Goal: Transaction & Acquisition: Purchase product/service

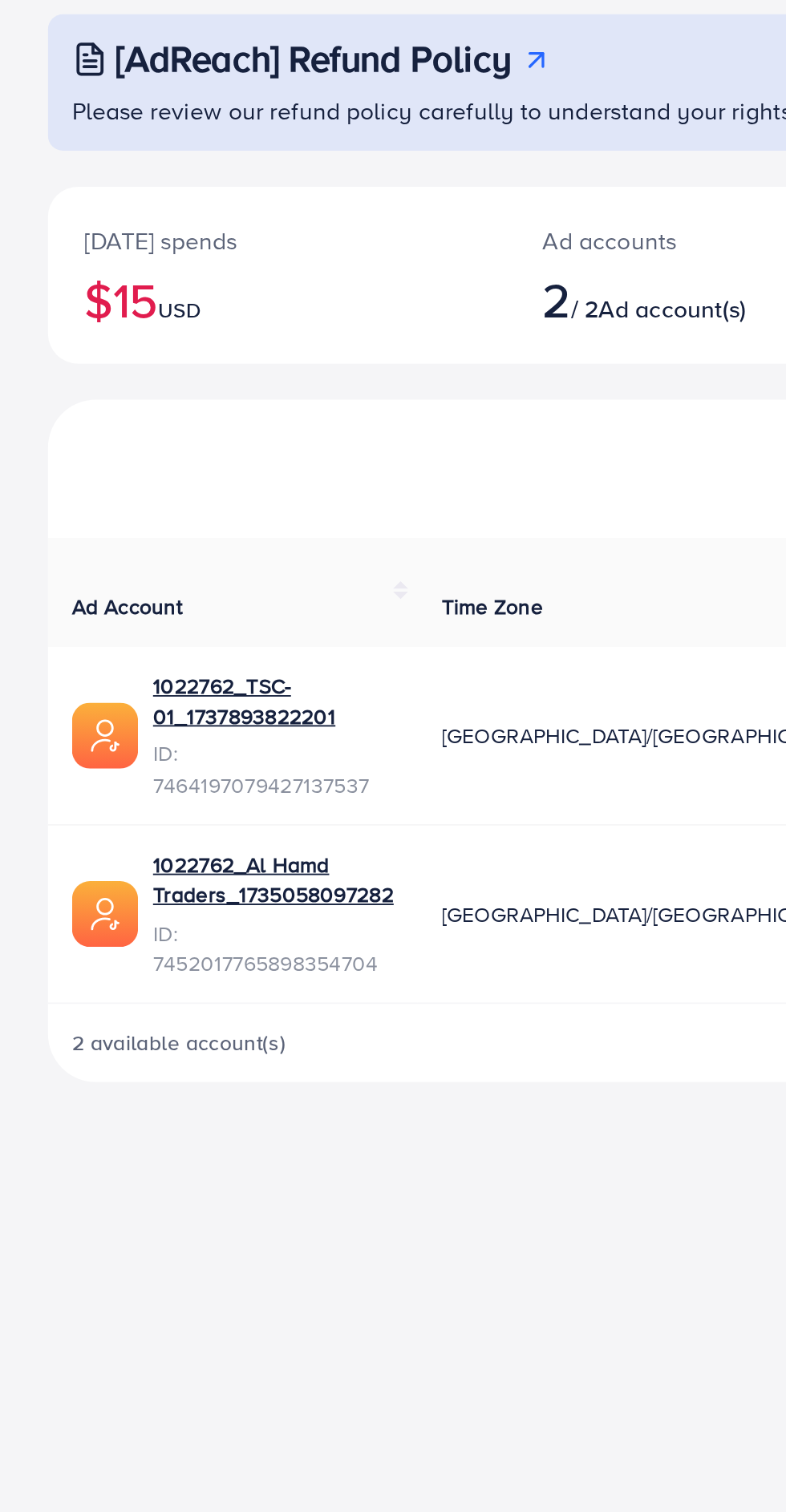
click at [363, 251] on span "Ad account(s)" at bounding box center [359, 257] width 79 height 18
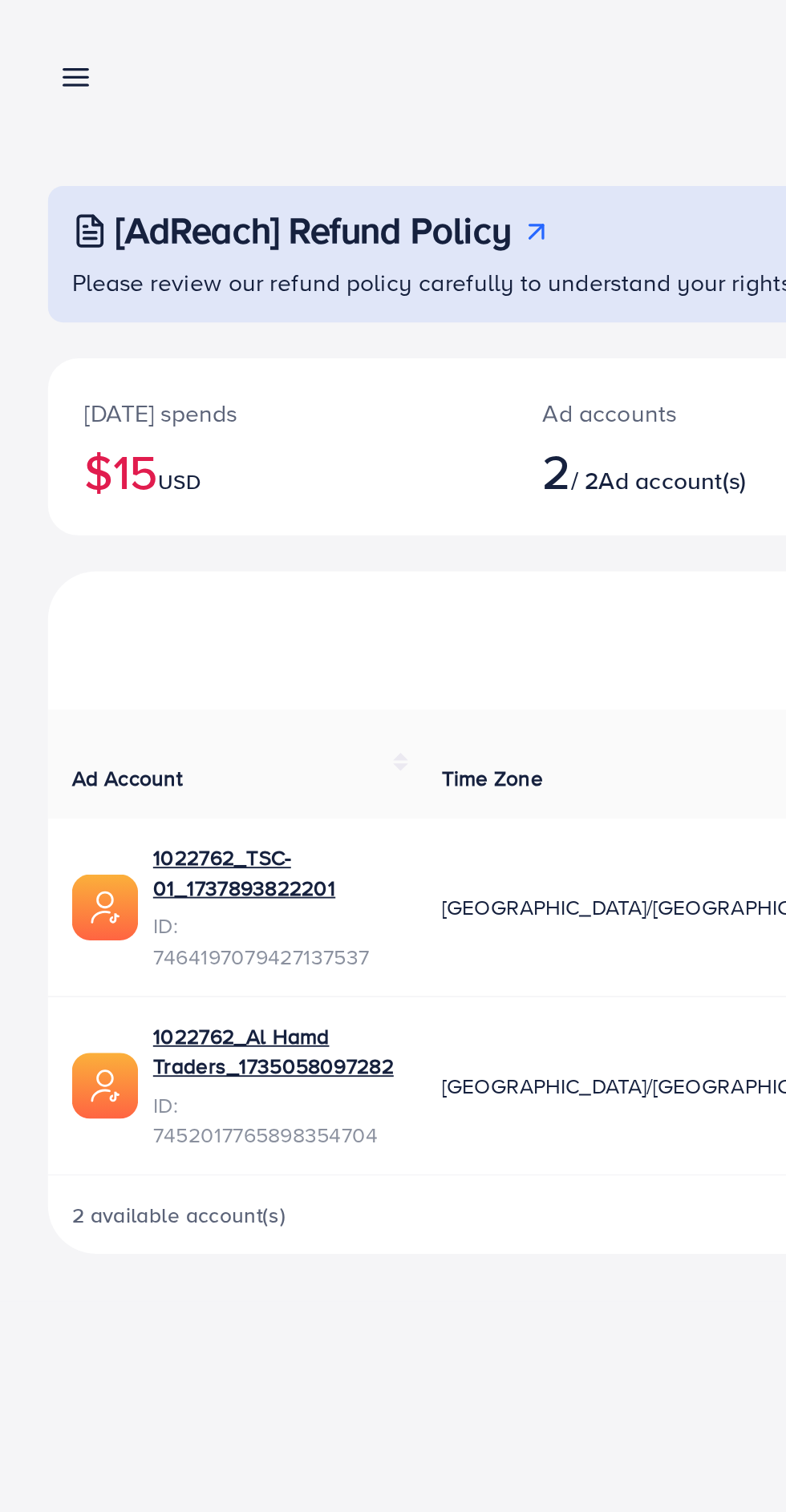
click at [41, 41] on line at bounding box center [41, 41] width 13 height 0
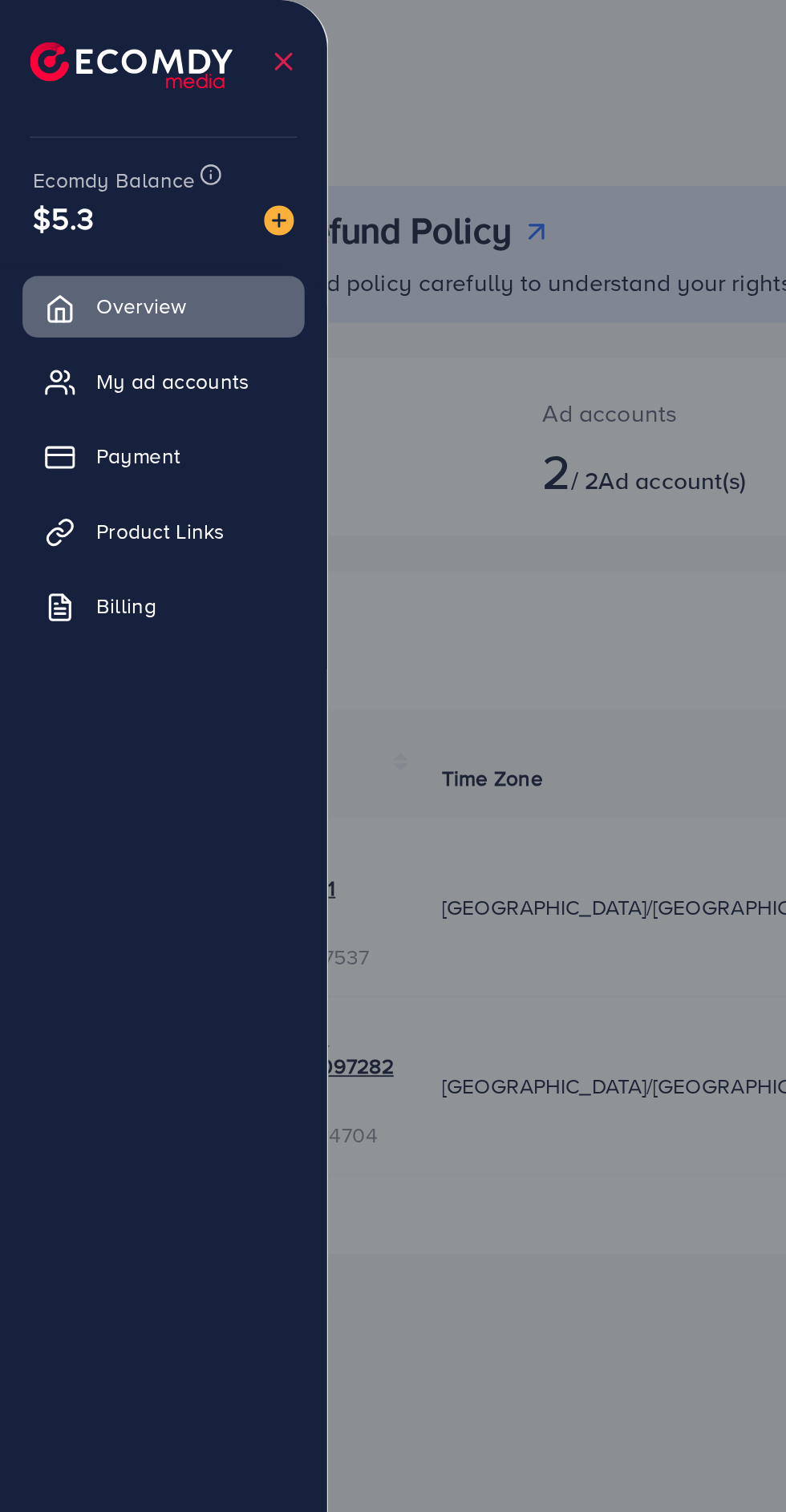
click at [154, 109] on img at bounding box center [149, 117] width 16 height 16
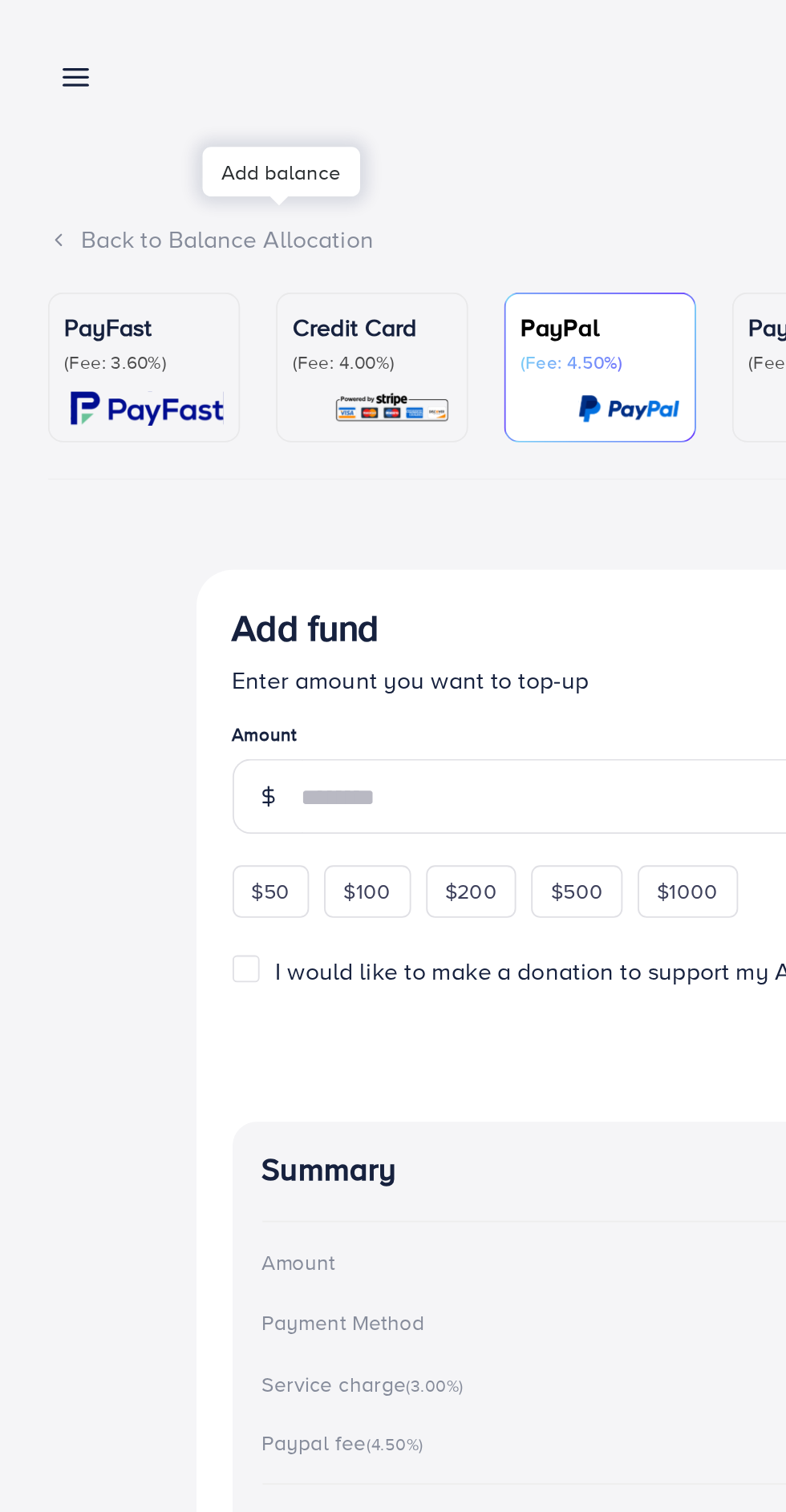
click at [146, 120] on div at bounding box center [393, 907] width 786 height 1814
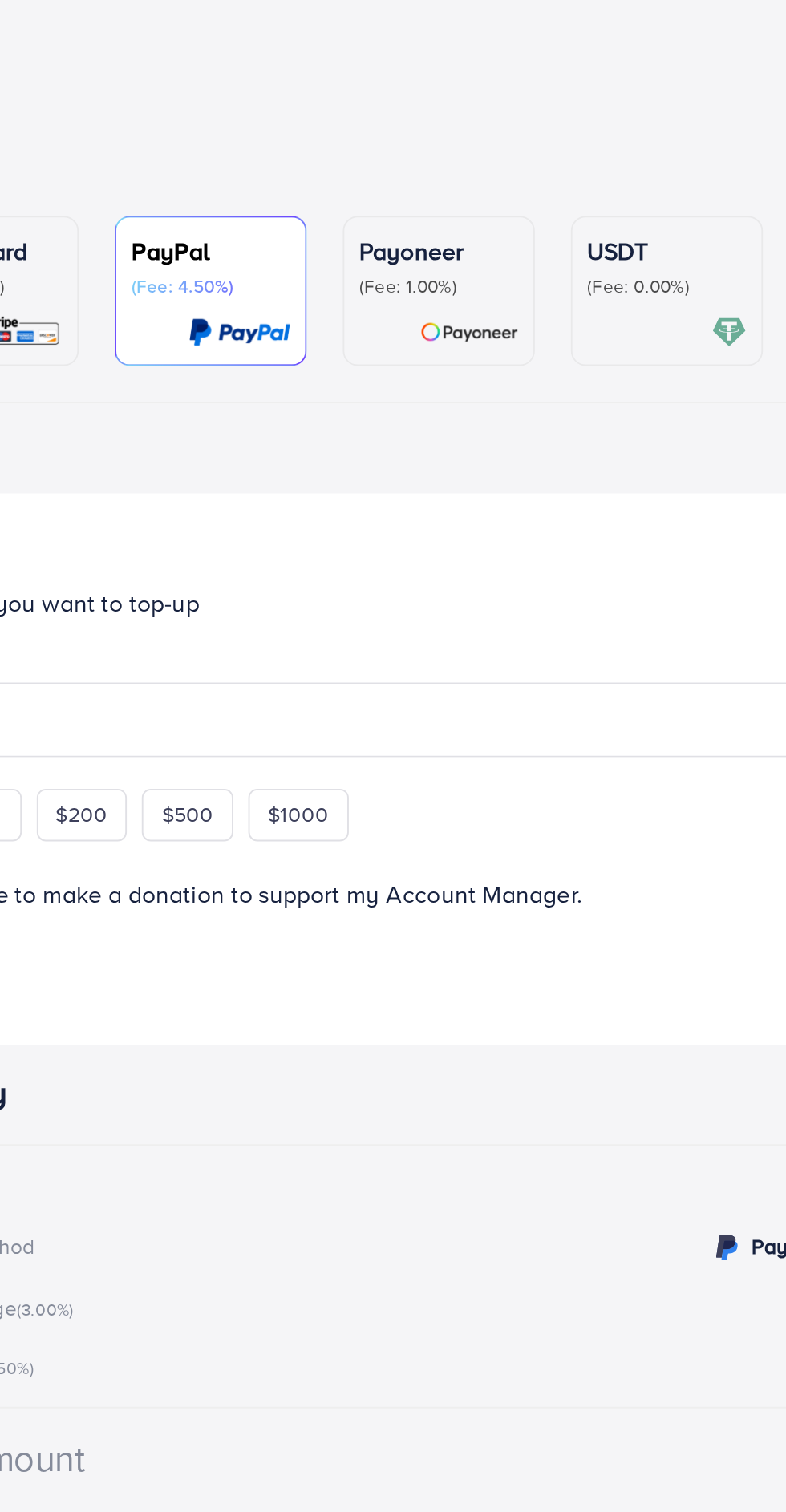
click at [562, 204] on div "USDT (Fee: 0.00%)" at bounding box center [565, 196] width 85 height 63
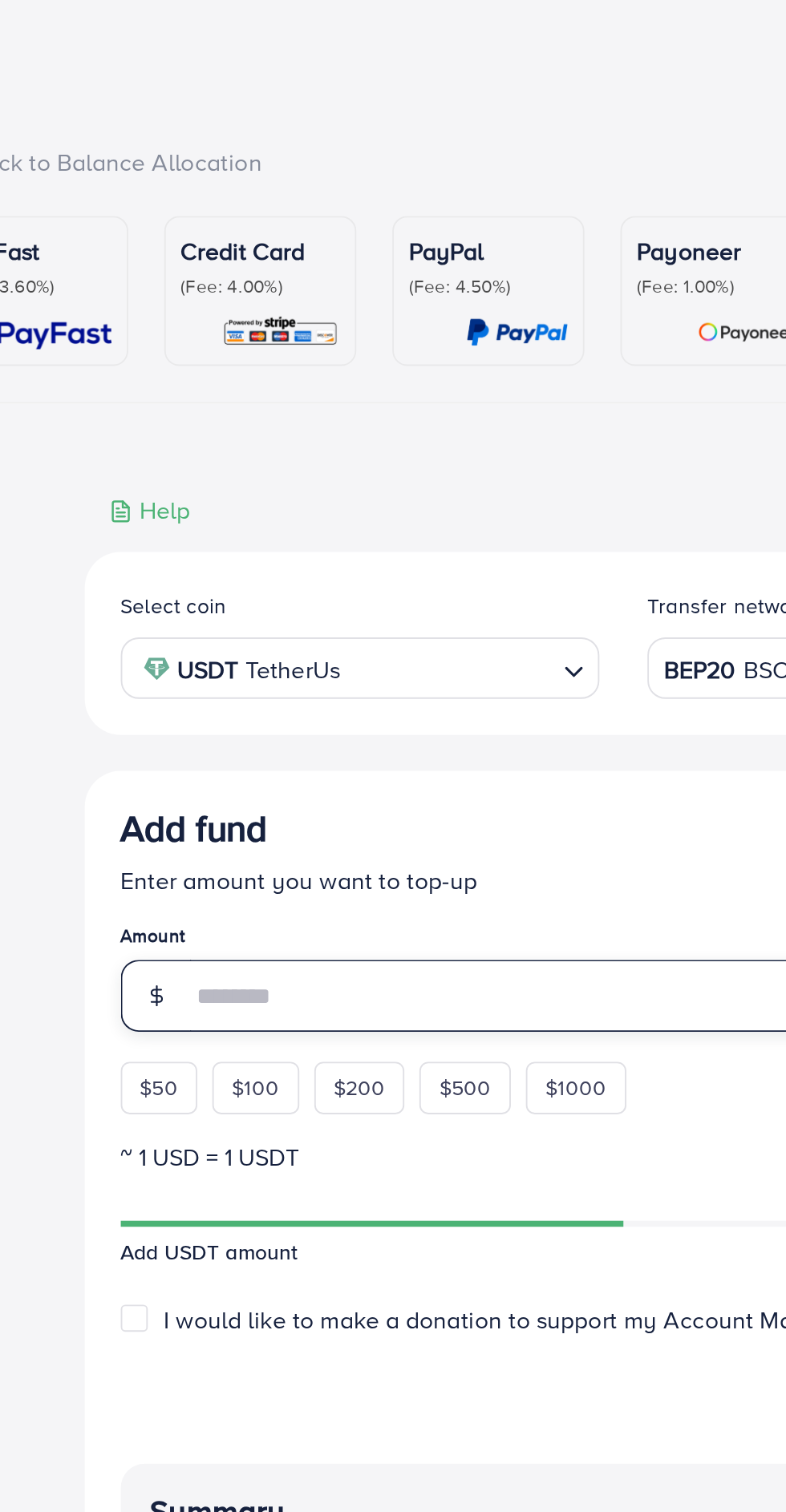
click at [203, 573] on input "number" at bounding box center [412, 573] width 501 height 39
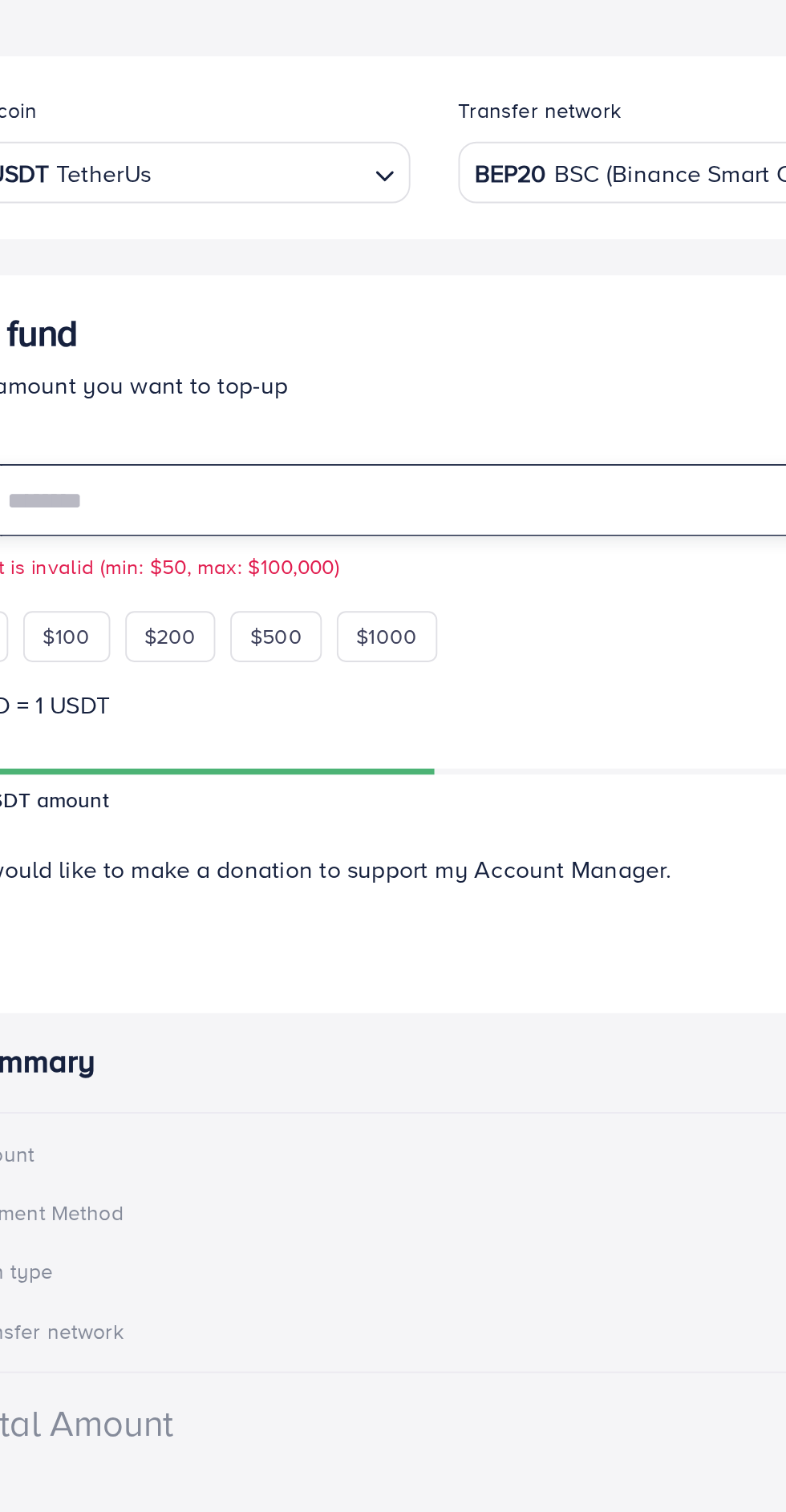
type input "**"
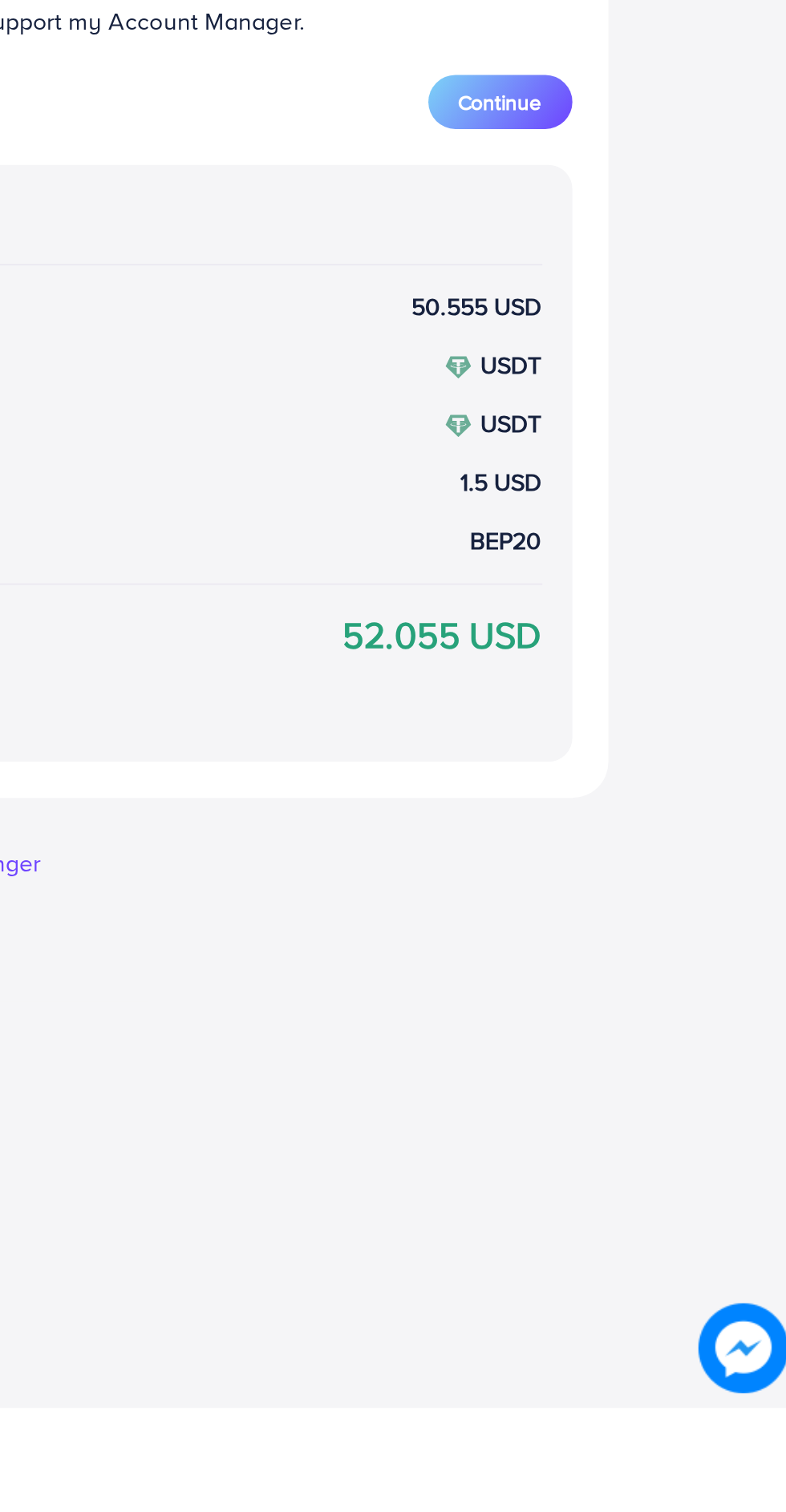
click at [614, 816] on span "Continue" at bounding box center [624, 813] width 45 height 16
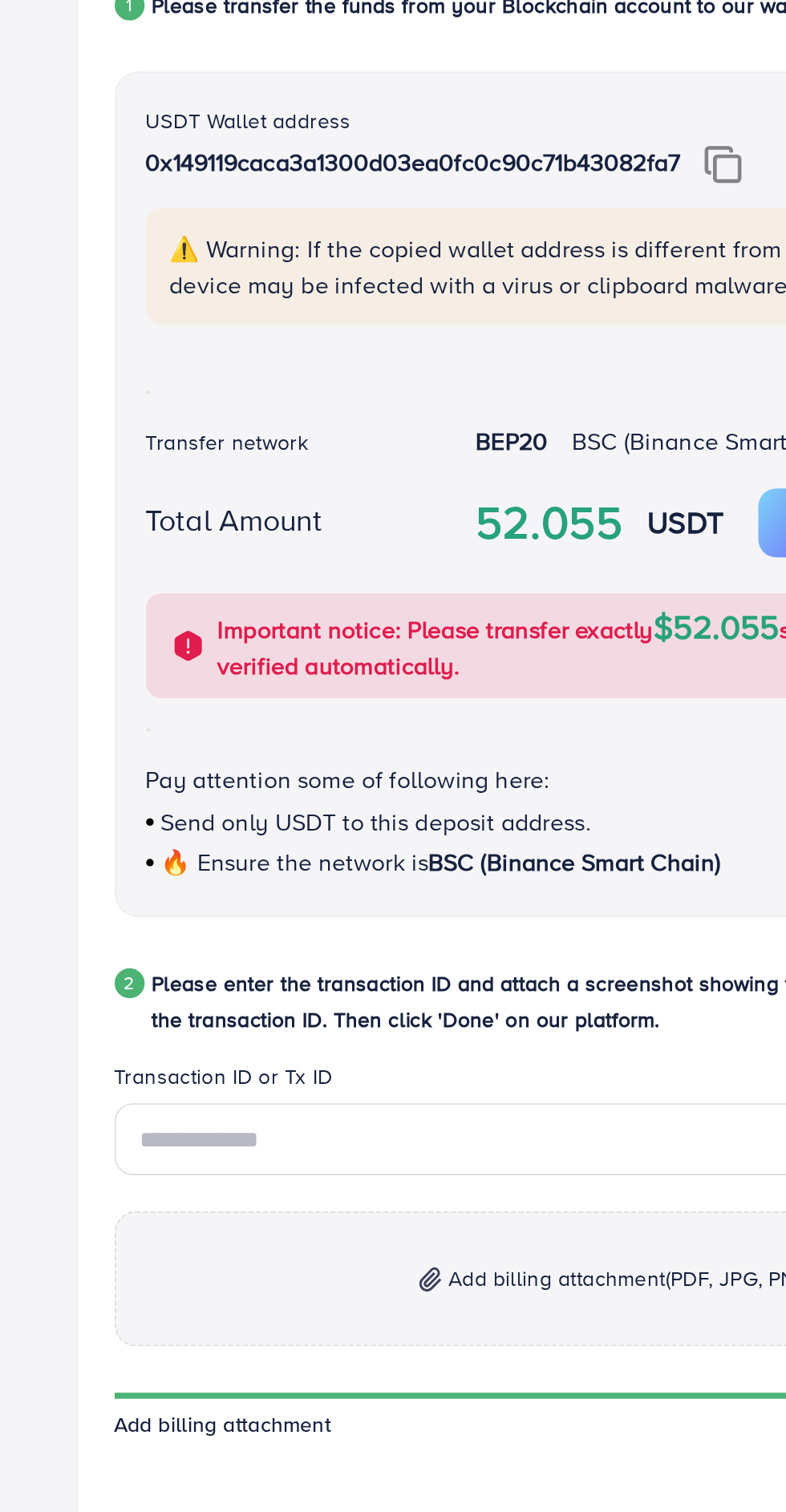
click at [453, 479] on img at bounding box center [449, 483] width 20 height 21
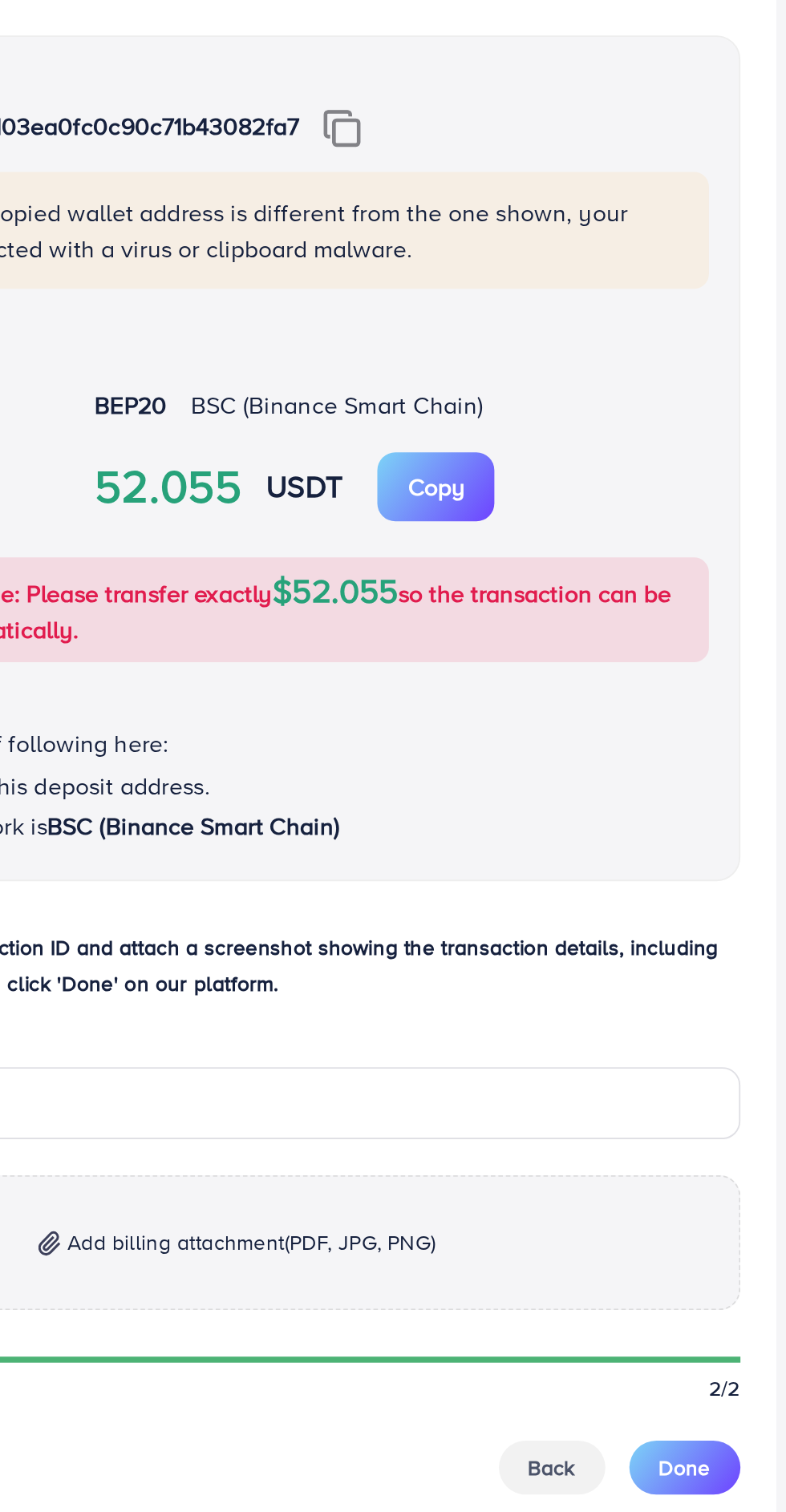
click at [507, 680] on p "Copy" at bounding box center [499, 674] width 31 height 19
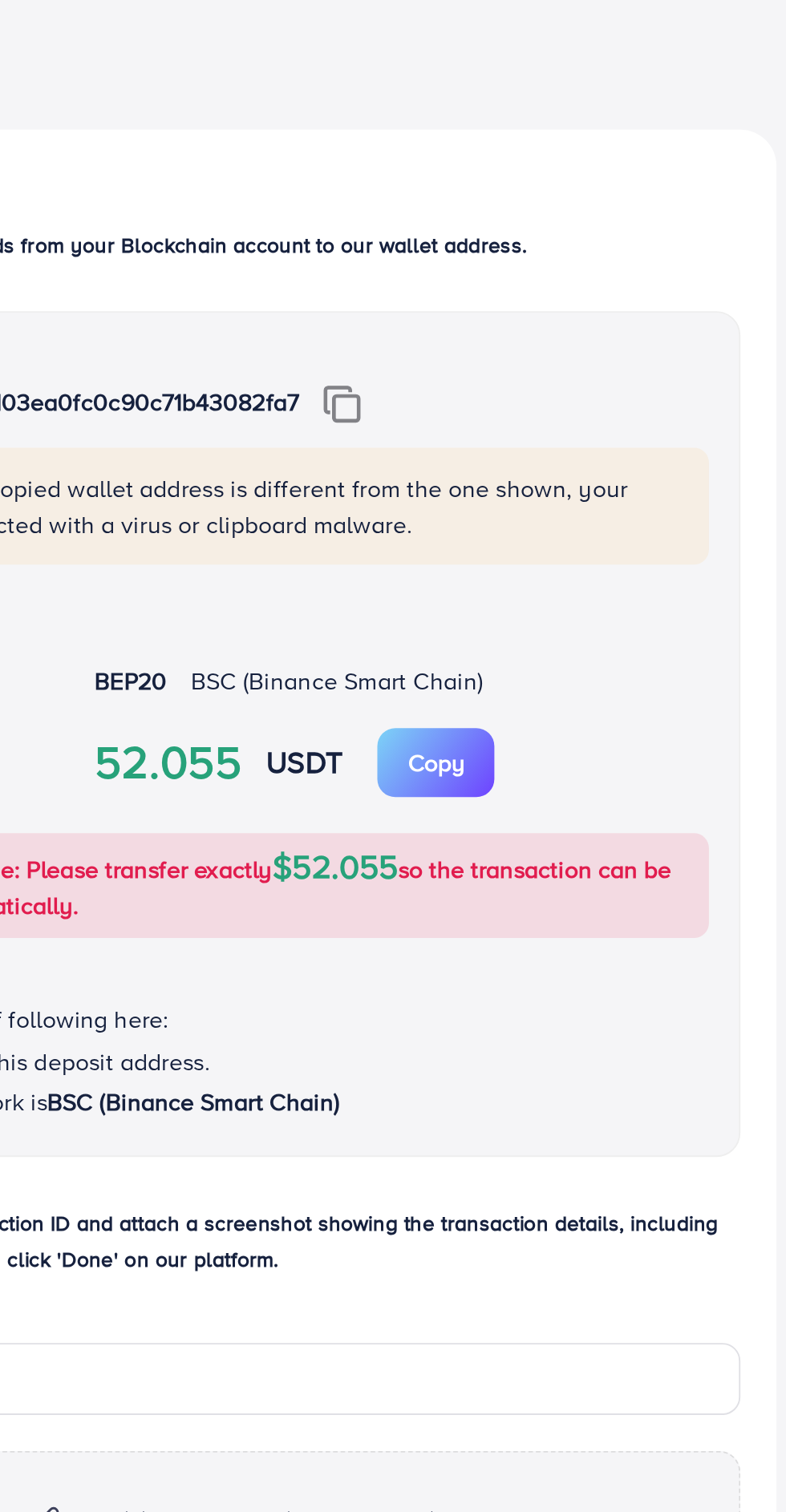
click at [454, 483] on img at bounding box center [449, 483] width 20 height 21
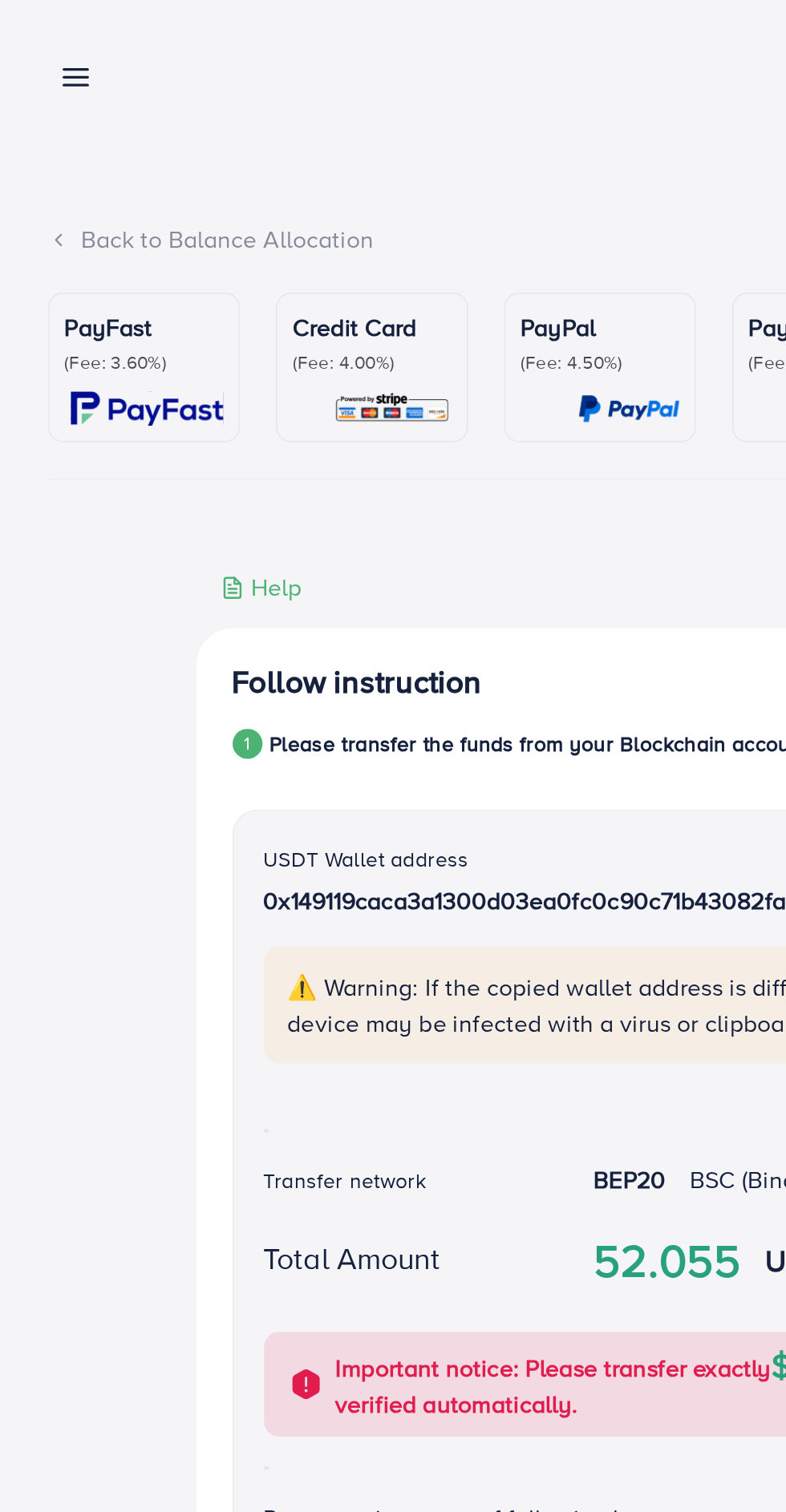
click at [31, 42] on link at bounding box center [37, 41] width 23 height 20
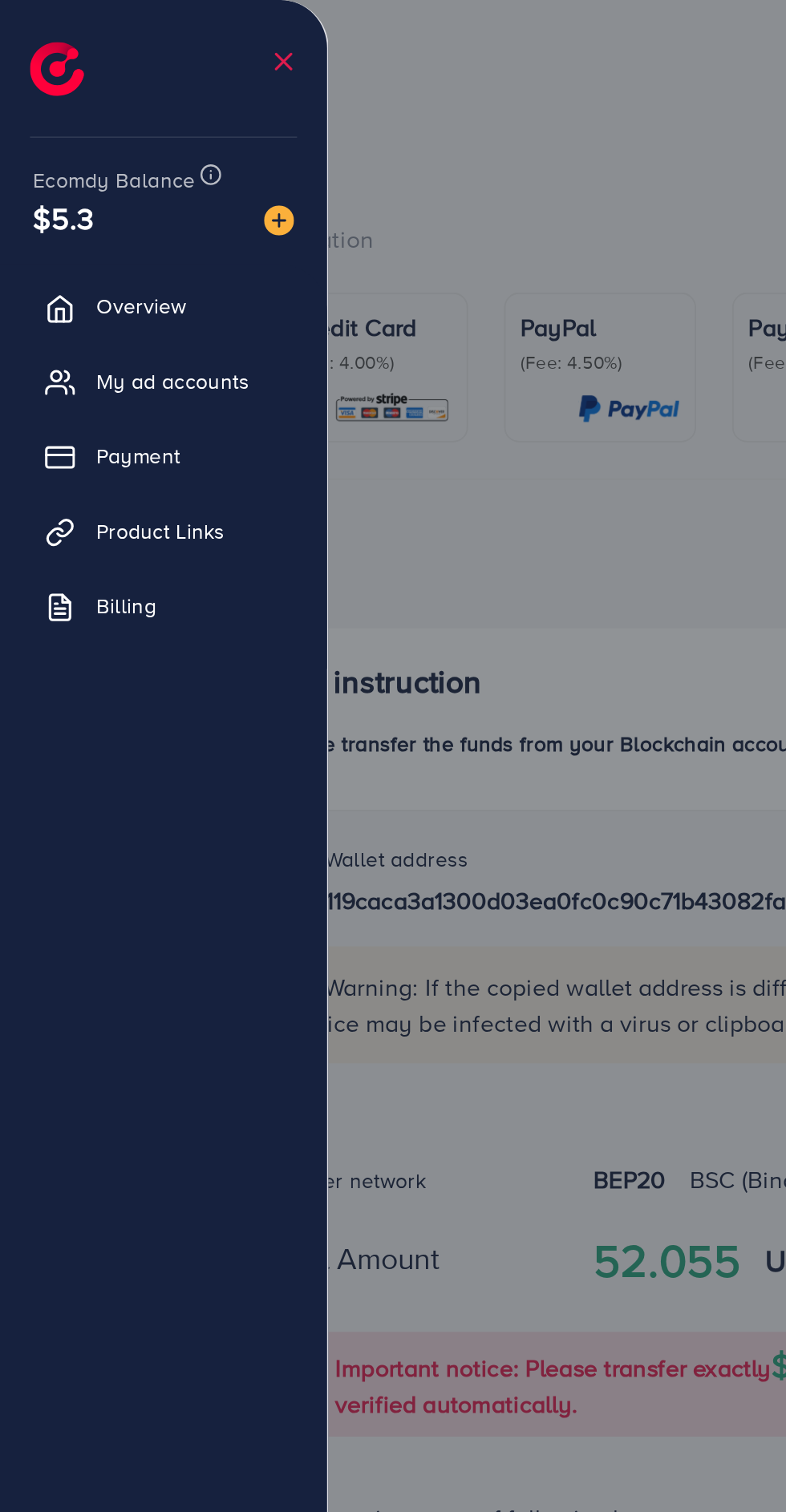
click at [281, 288] on div at bounding box center [393, 907] width 786 height 1814
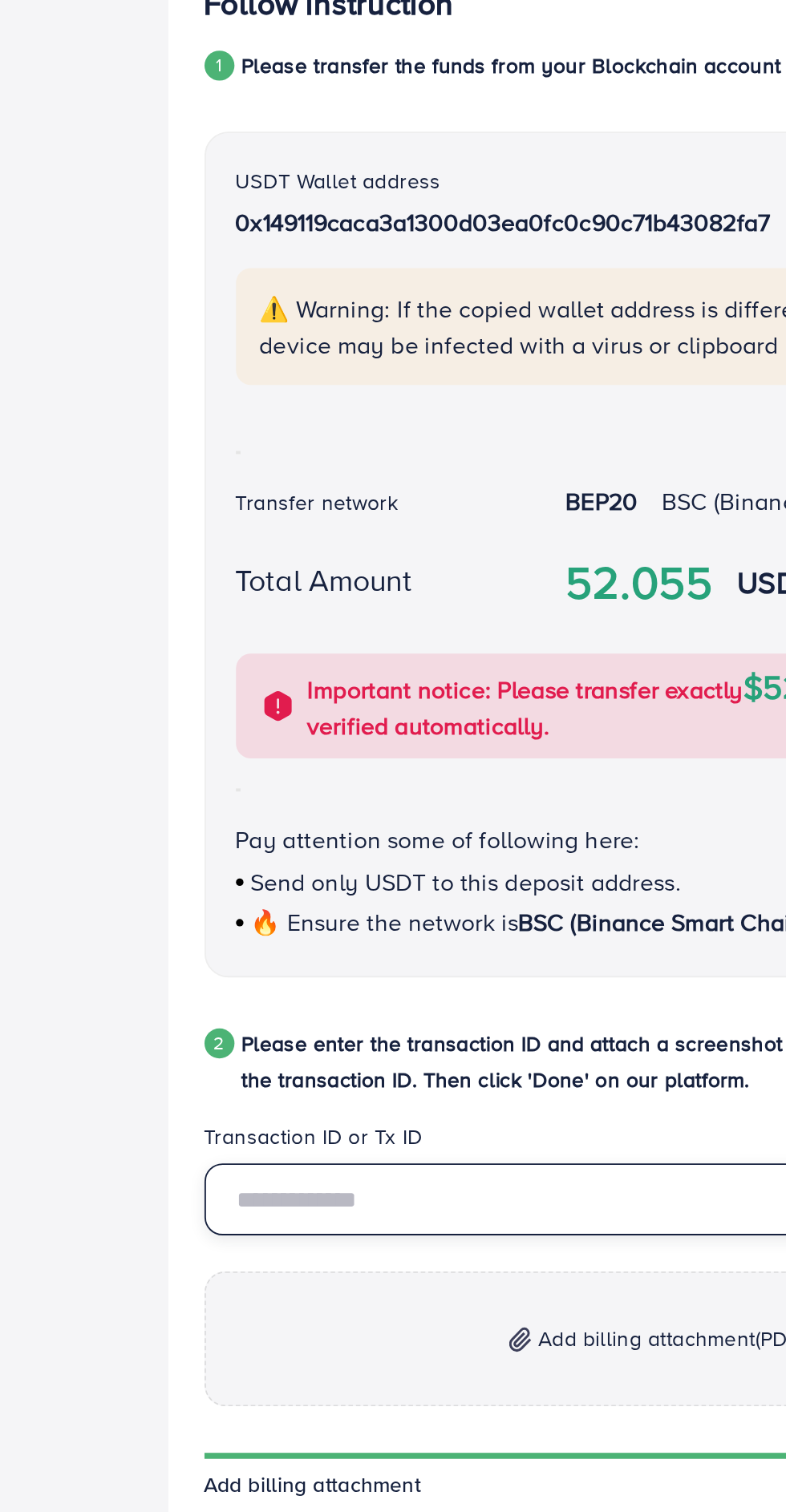
click at [233, 1017] on input "text" at bounding box center [393, 1004] width 538 height 39
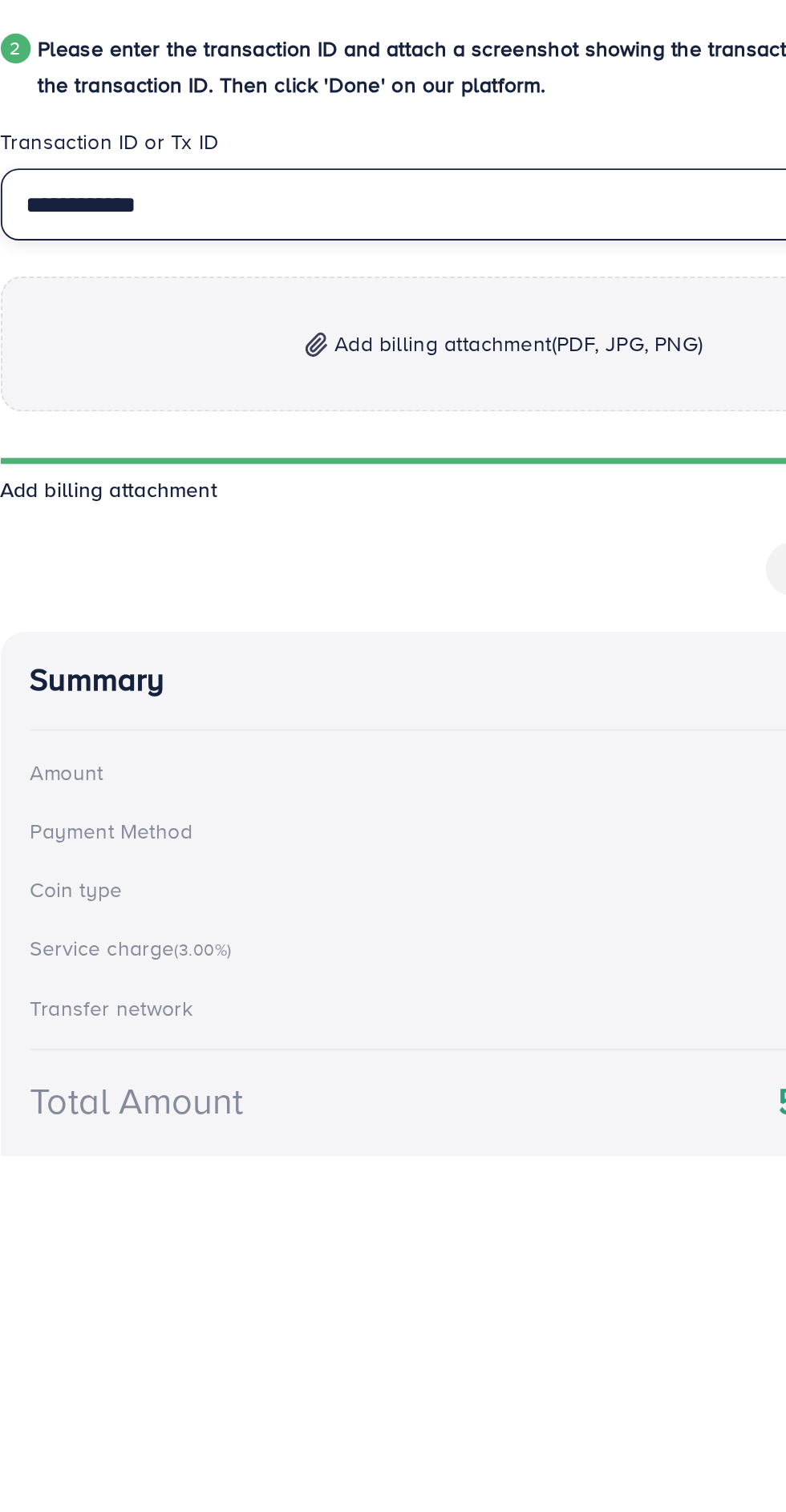
type input "**********"
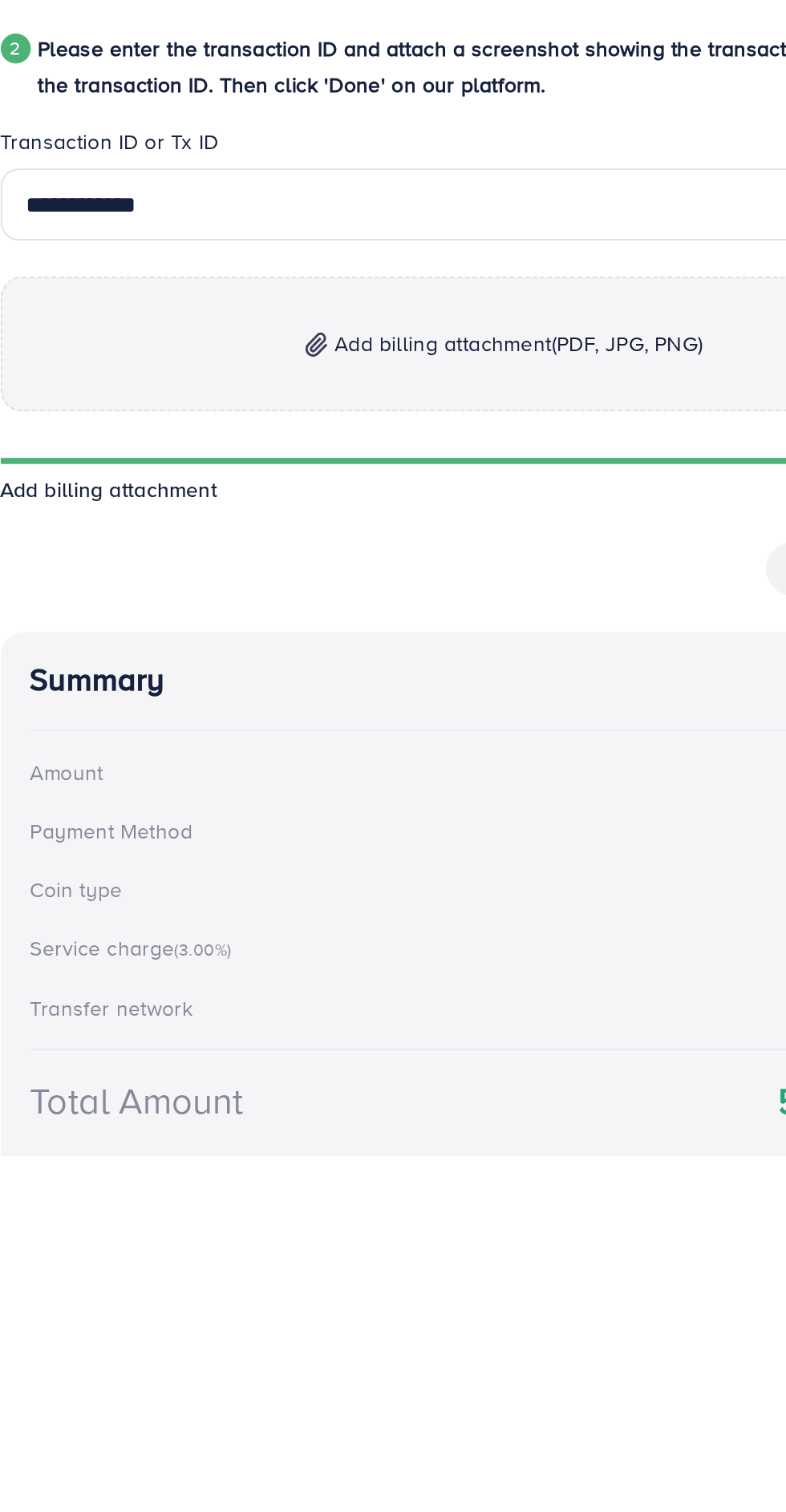
click at [296, 1073] on p "Add billing attachment (PDF, JPG, PNG)" at bounding box center [393, 1078] width 538 height 72
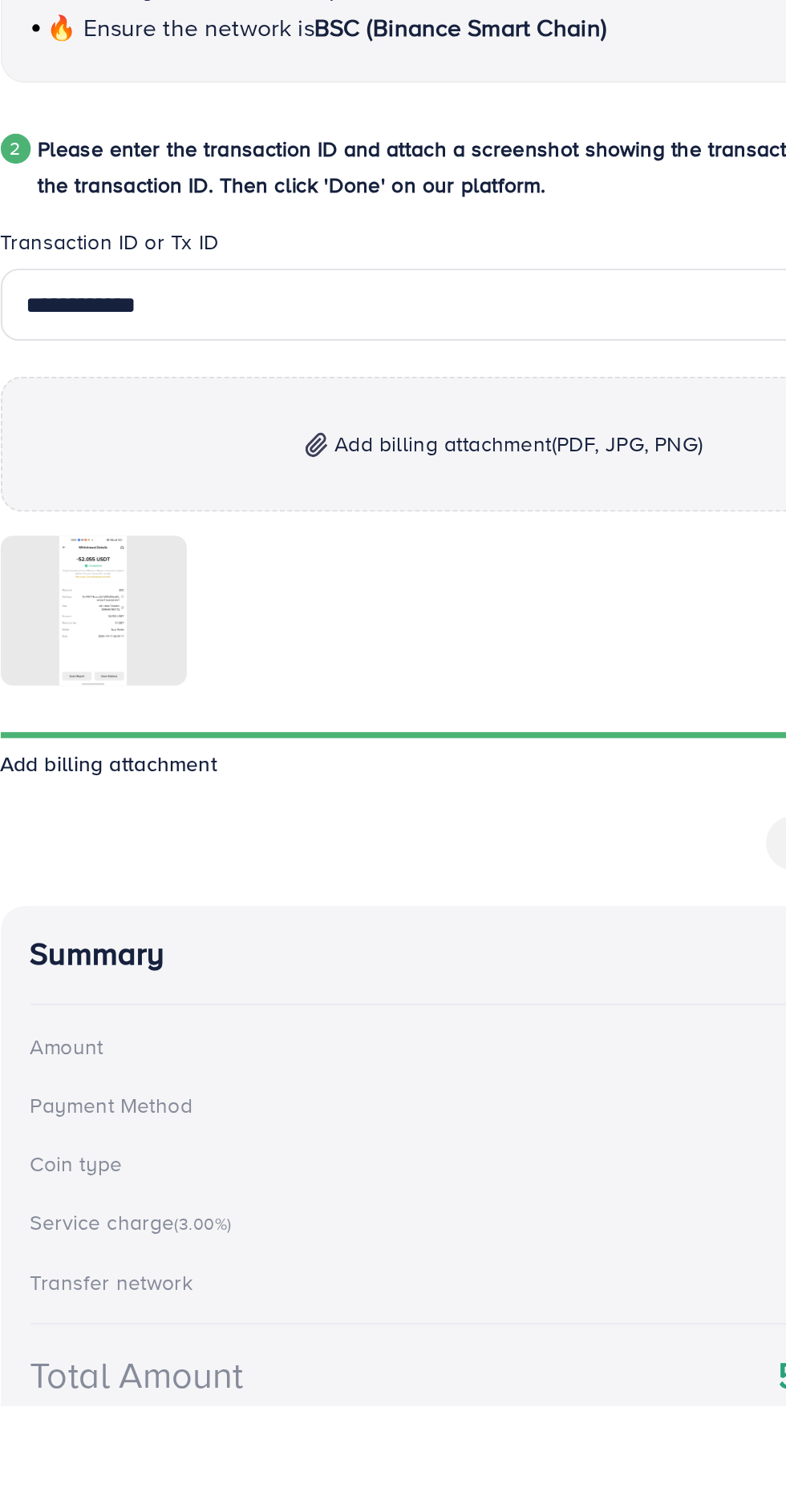
scroll to position [83, 0]
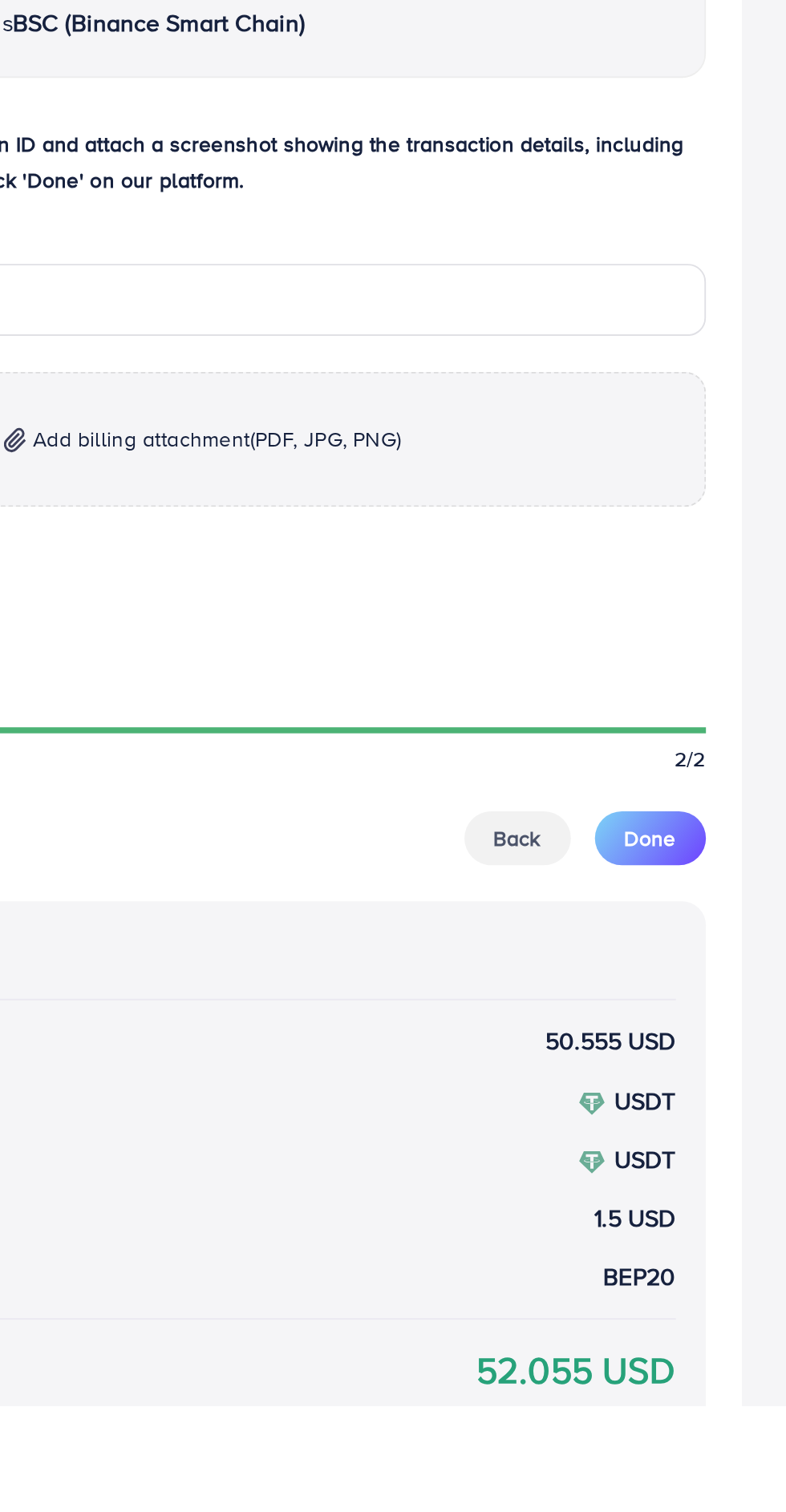
click at [639, 1215] on span "Done" at bounding box center [633, 1209] width 27 height 16
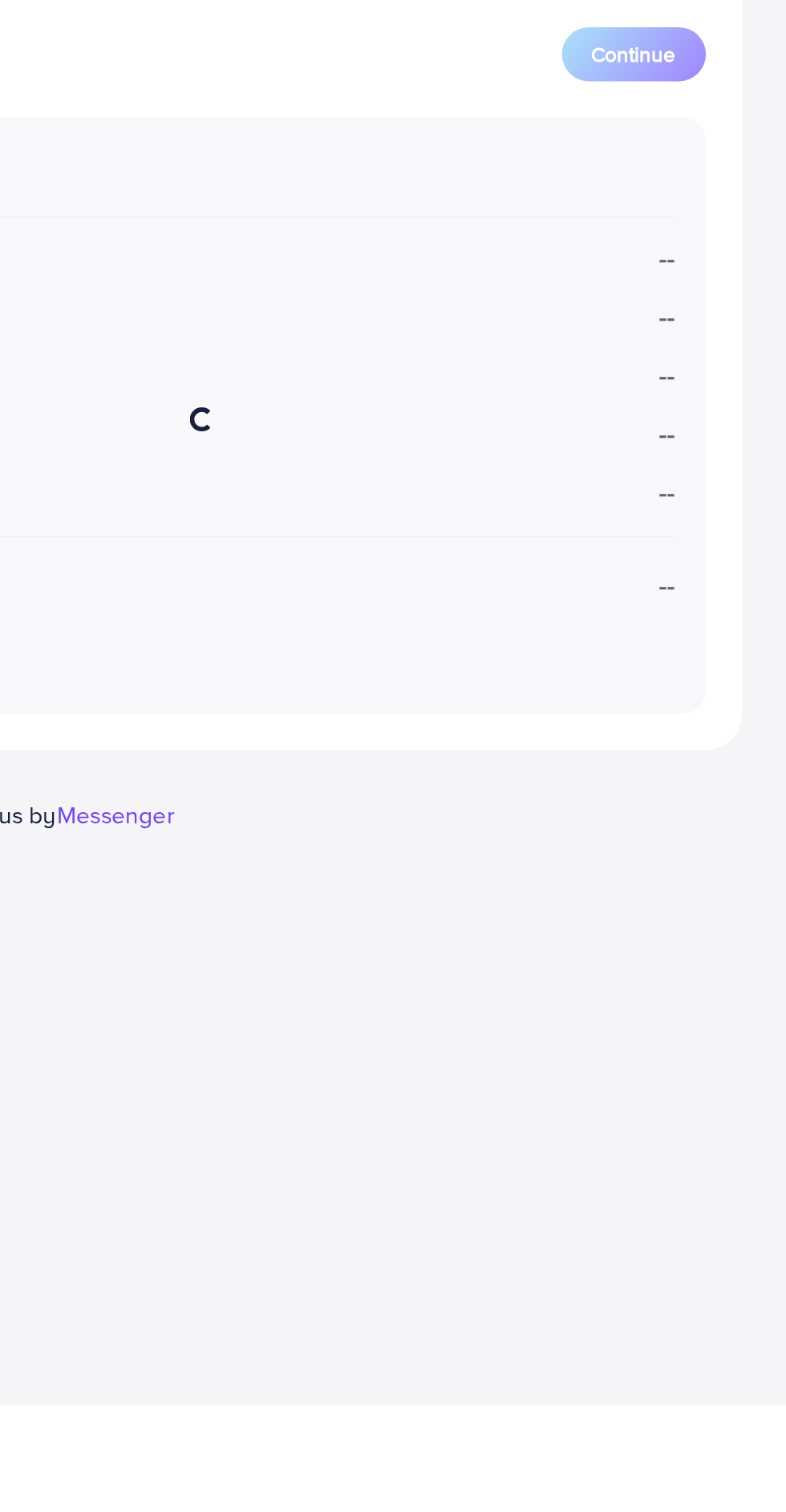
scroll to position [0, 0]
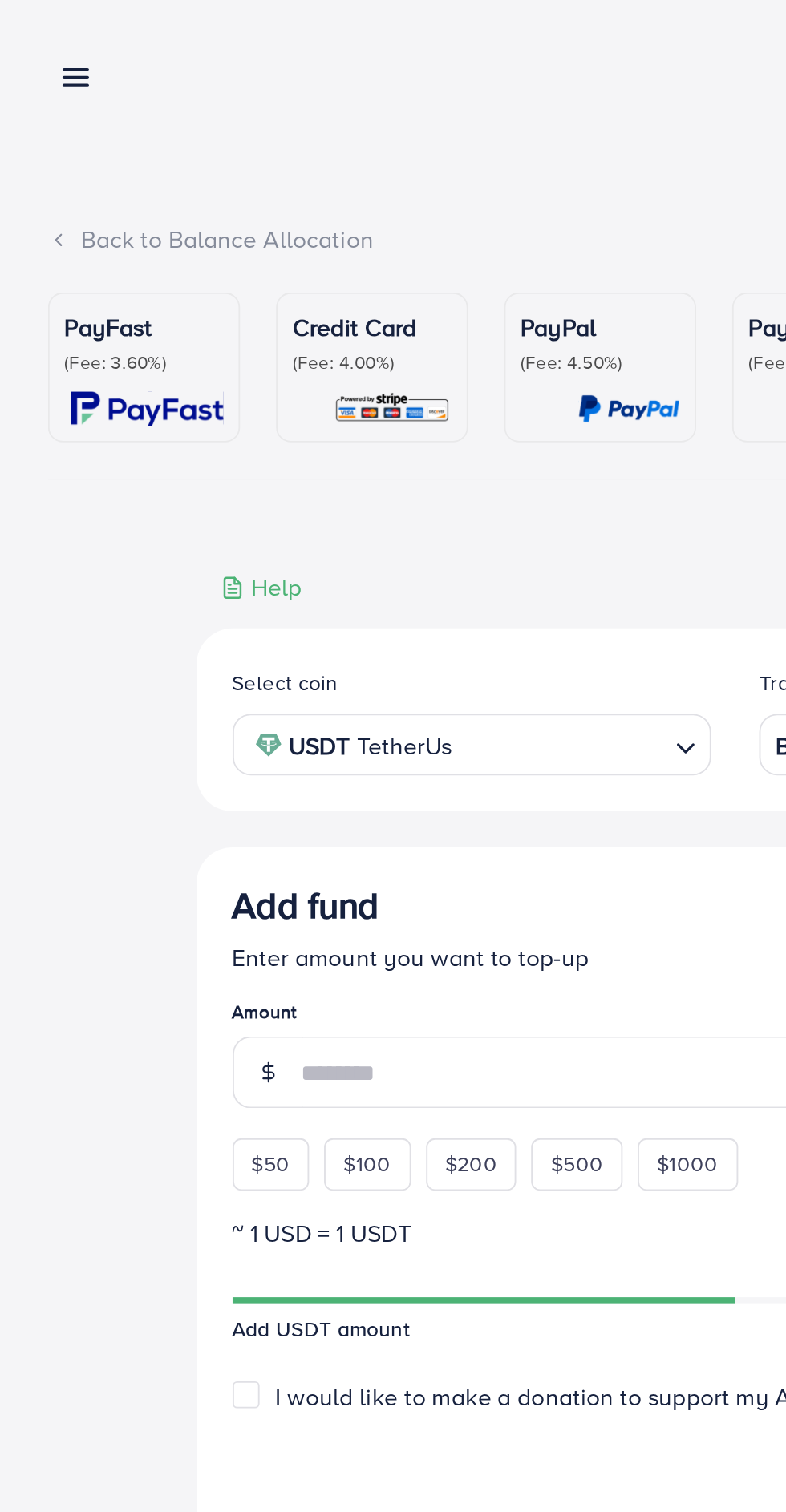
click at [38, 41] on line at bounding box center [41, 41] width 13 height 0
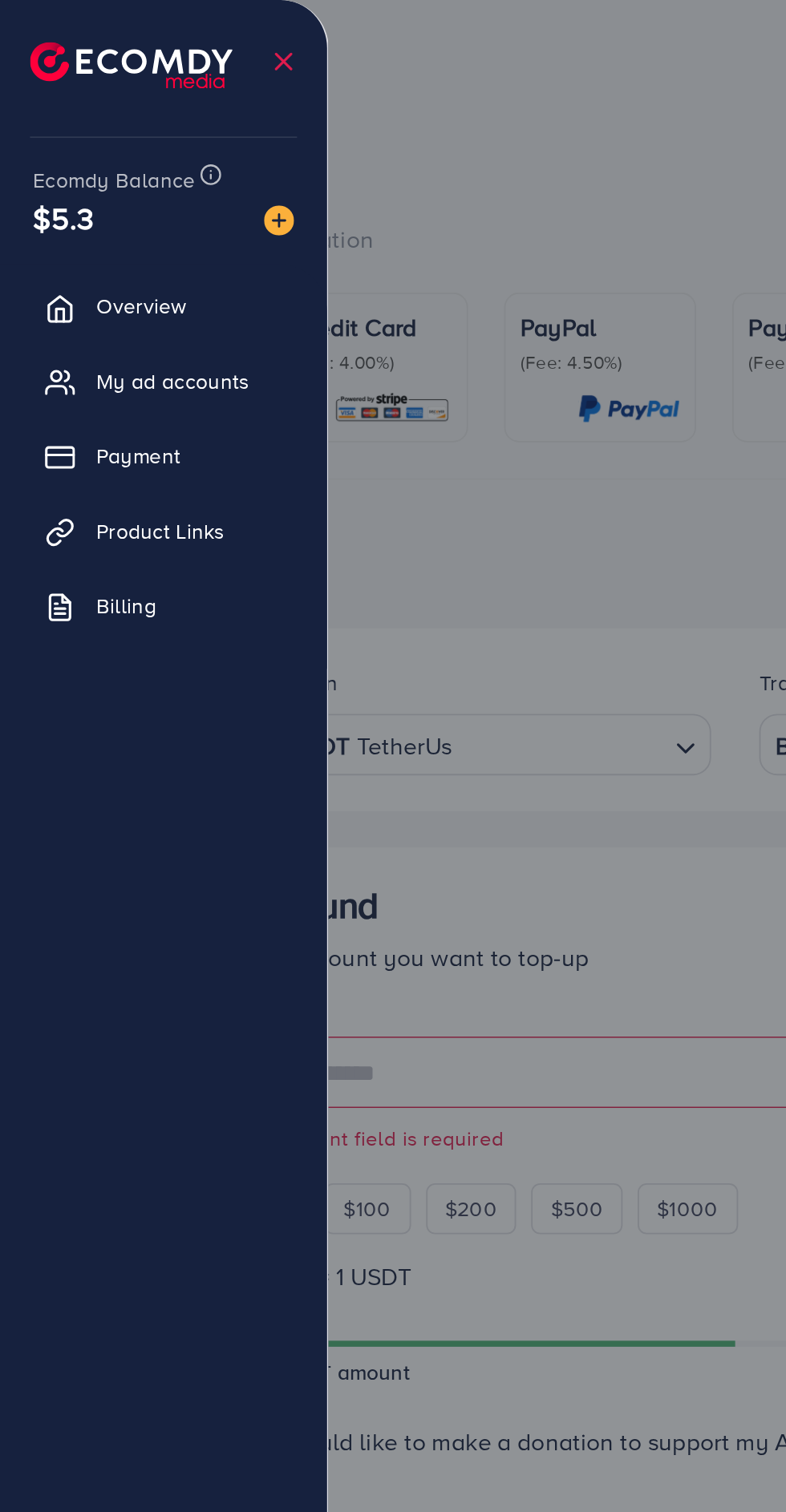
click at [285, 82] on div at bounding box center [393, 907] width 786 height 1814
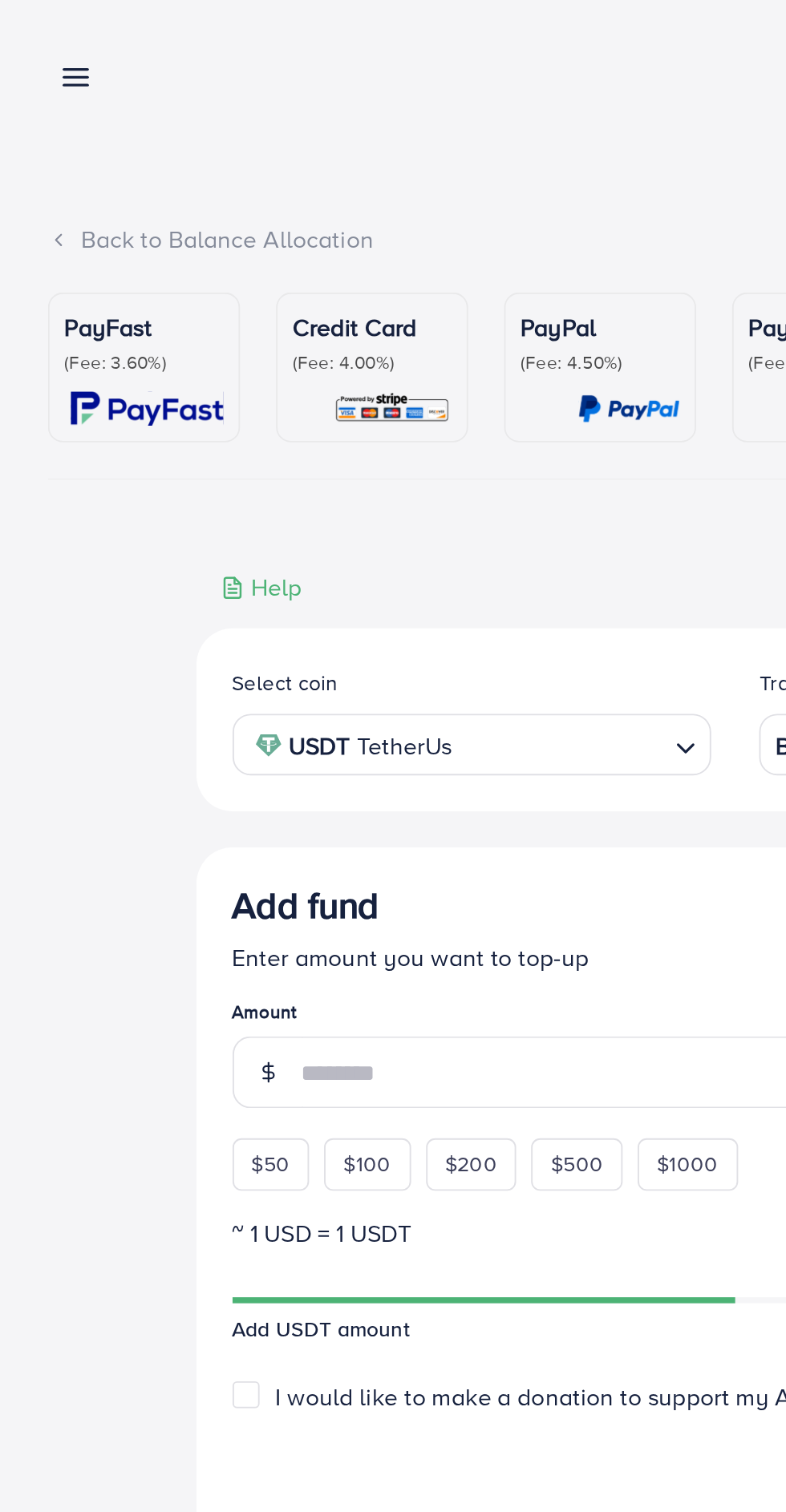
click at [41, 43] on icon at bounding box center [40, 41] width 17 height 17
